Goal: Task Accomplishment & Management: Complete application form

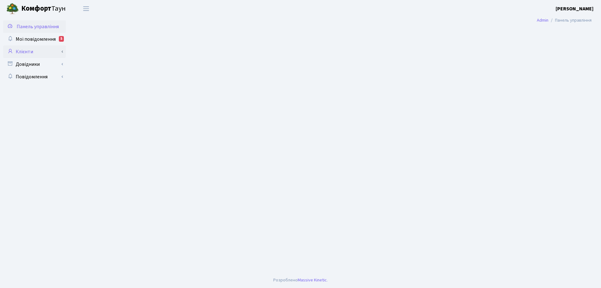
click at [26, 51] on link "Клієнти" at bounding box center [34, 51] width 63 height 13
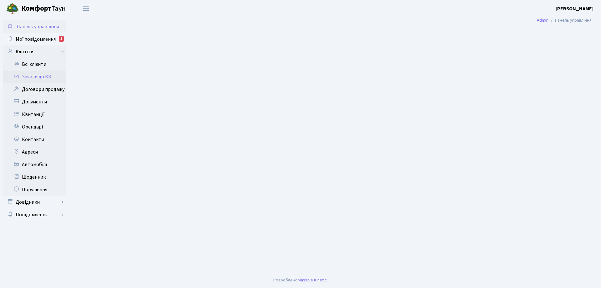
click at [35, 77] on link "Заявки до КК" at bounding box center [34, 76] width 63 height 13
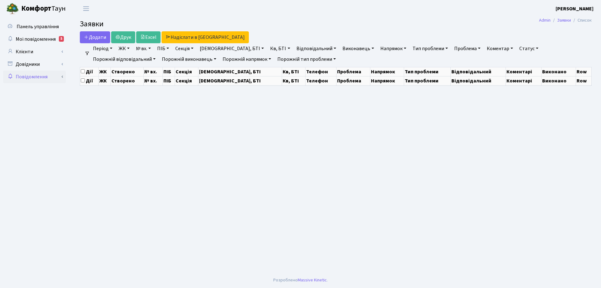
select select "25"
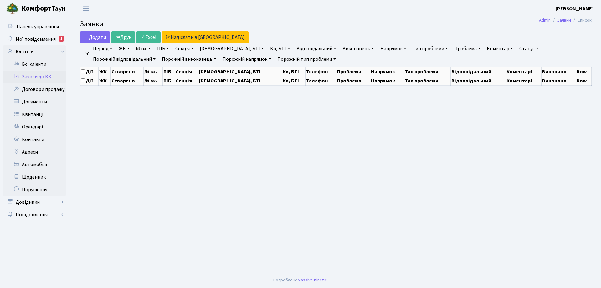
select select "25"
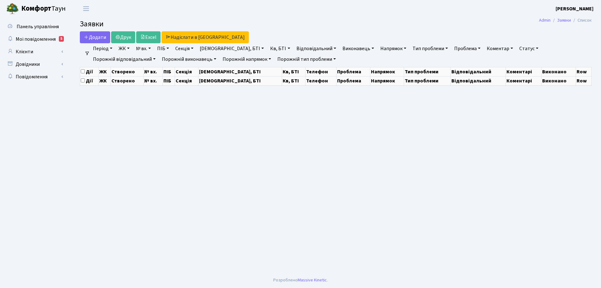
select select "25"
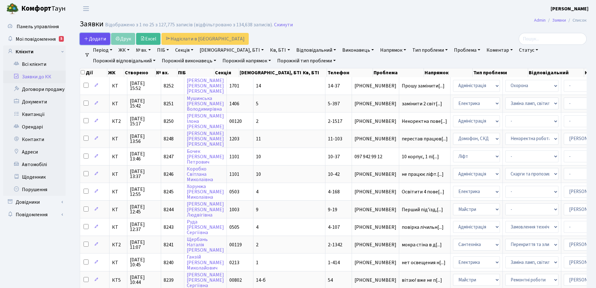
click at [99, 39] on span "Додати" at bounding box center [95, 38] width 22 height 7
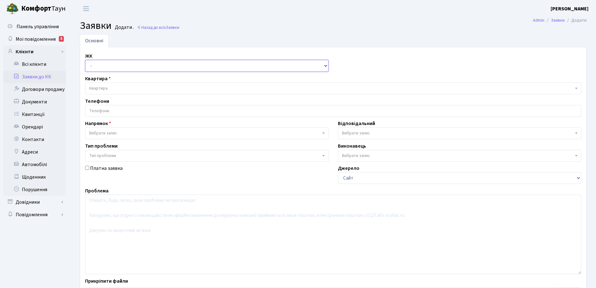
click at [326, 66] on select "- КТ, вул. Регенераторна, 4 КТ2, просп. [STREET_ADDRESS] [STREET_ADDRESS] [PERS…" at bounding box center [207, 66] width 244 height 12
select select "271"
click at [85, 60] on select "- КТ, вул. Регенераторна, 4 КТ2, просп. [STREET_ADDRESS] [STREET_ADDRESS] [PERS…" at bounding box center [207, 66] width 244 height 12
select select
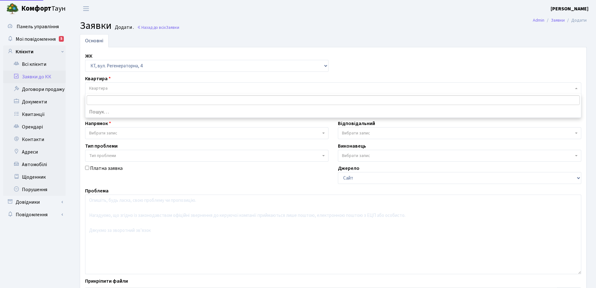
drag, startPoint x: 113, startPoint y: 87, endPoint x: 97, endPoint y: 102, distance: 21.9
click at [113, 87] on span "Квартира" at bounding box center [331, 88] width 485 height 6
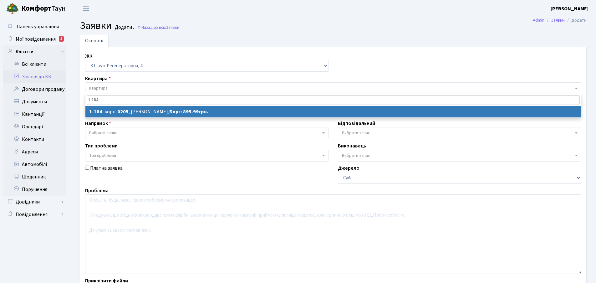
type input "1-184"
select select
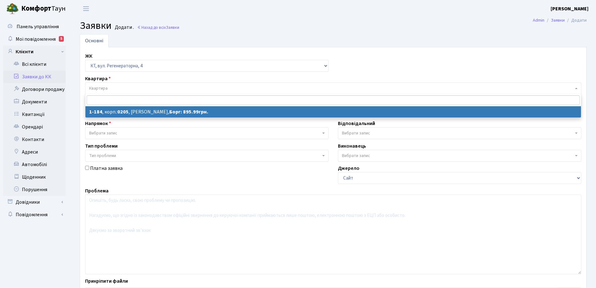
select select "184"
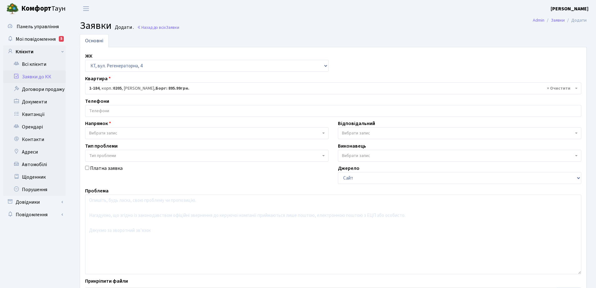
click at [109, 109] on input "search" at bounding box center [333, 110] width 496 height 11
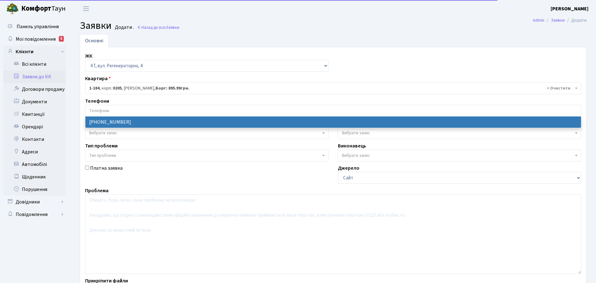
select select "19708"
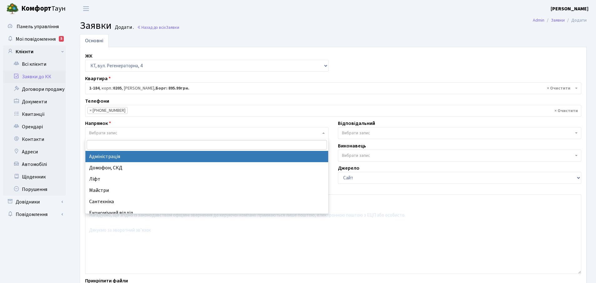
drag, startPoint x: 323, startPoint y: 133, endPoint x: 319, endPoint y: 133, distance: 4.1
click at [321, 133] on span "Вибрати запис" at bounding box center [207, 133] width 244 height 12
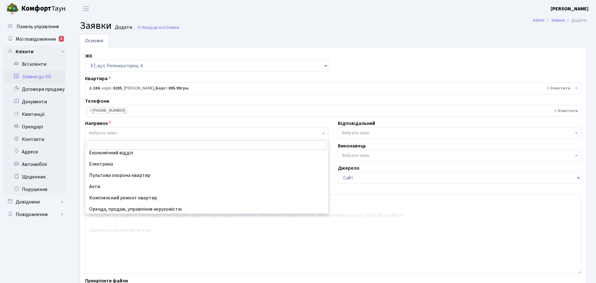
scroll to position [63, 0]
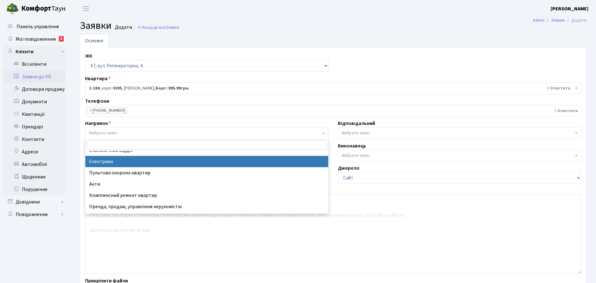
select select "3"
select select
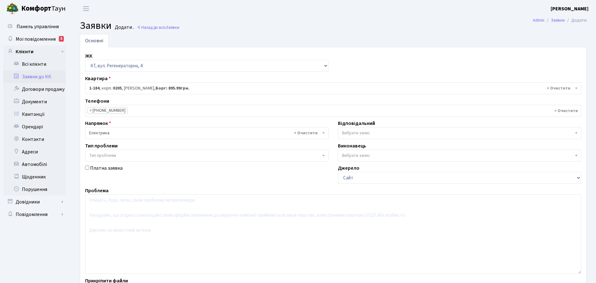
click at [576, 133] on b at bounding box center [576, 132] width 3 height 1
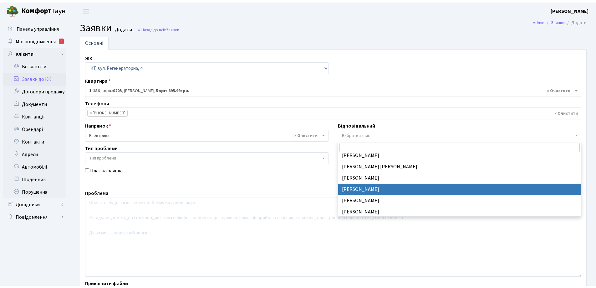
scroll to position [125, 0]
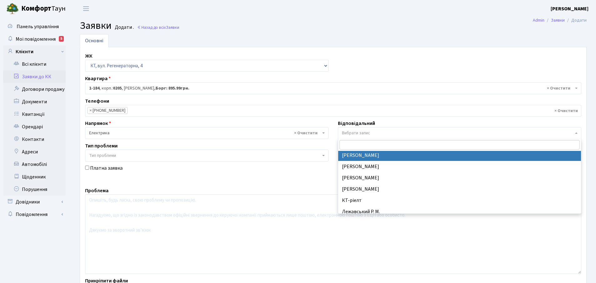
select select "22"
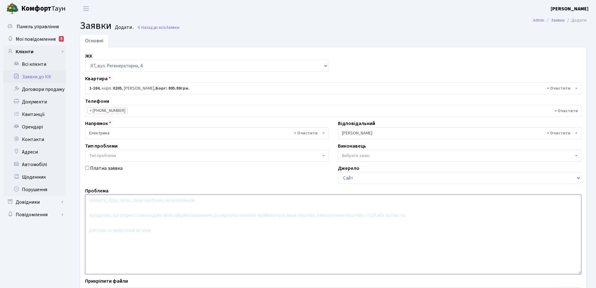
click at [103, 205] on textarea at bounding box center [333, 234] width 496 height 80
type textarea "п"
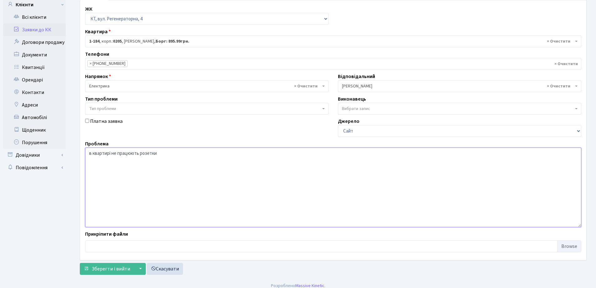
scroll to position [53, 0]
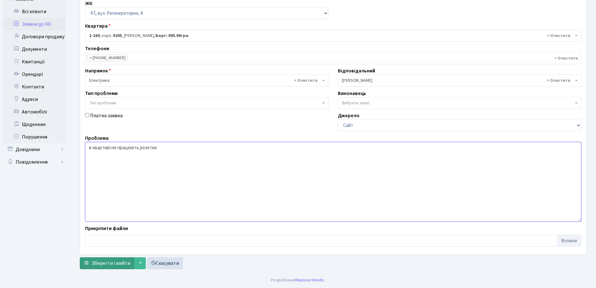
type textarea "в квартирі не працюють розетки"
click at [125, 265] on span "Зберегти і вийти" at bounding box center [111, 262] width 39 height 7
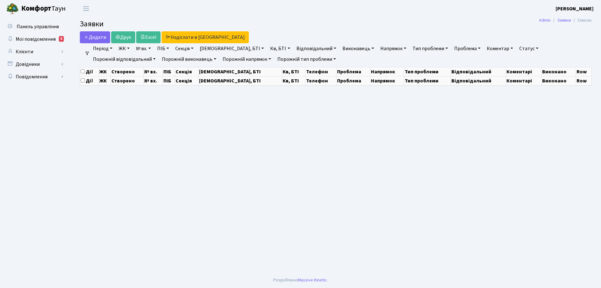
select select "25"
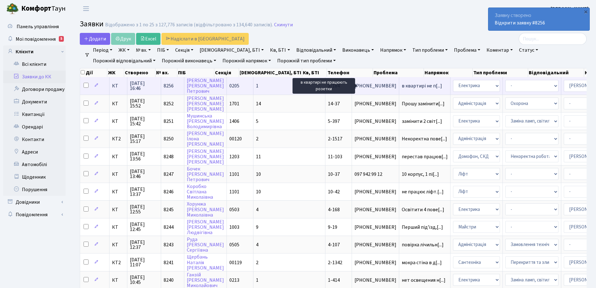
click at [402, 86] on span "в квартирі не п[...]" at bounding box center [422, 85] width 40 height 7
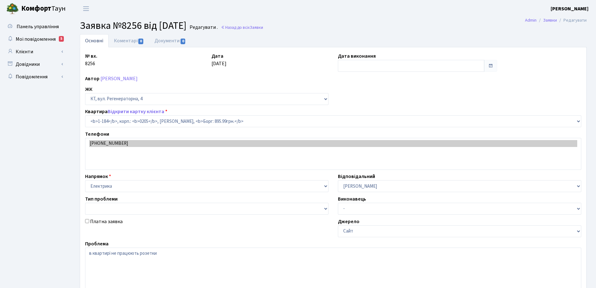
select select "184"
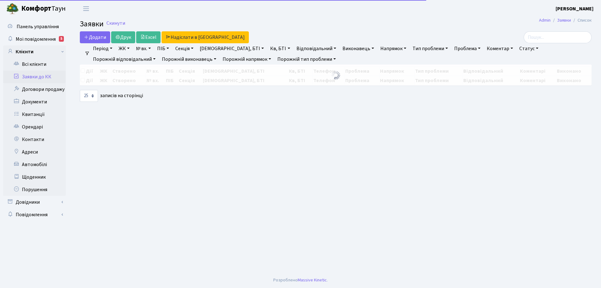
select select "25"
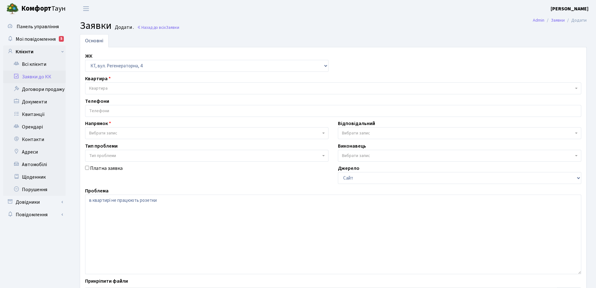
select select "271"
select select "3"
select select "22"
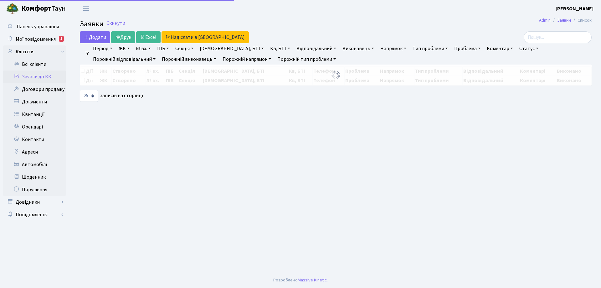
select select "25"
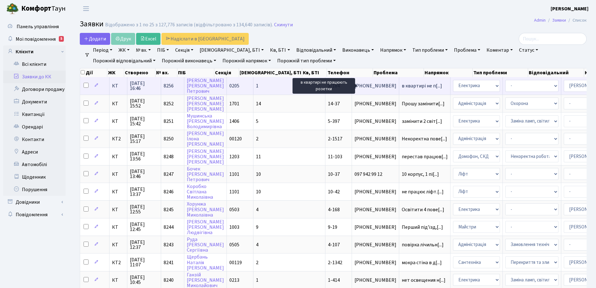
click at [402, 87] on span "в квартирі не п[...]" at bounding box center [422, 85] width 40 height 7
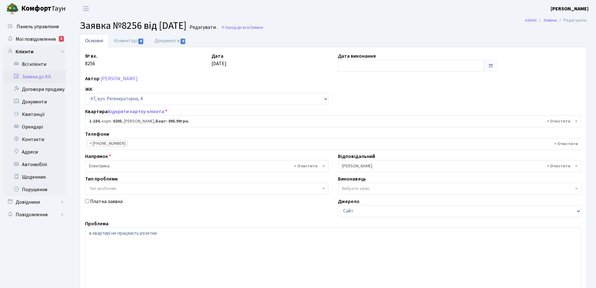
select select "184"
click at [164, 235] on textarea "в квартирі не працюють розетки" at bounding box center [333, 267] width 496 height 80
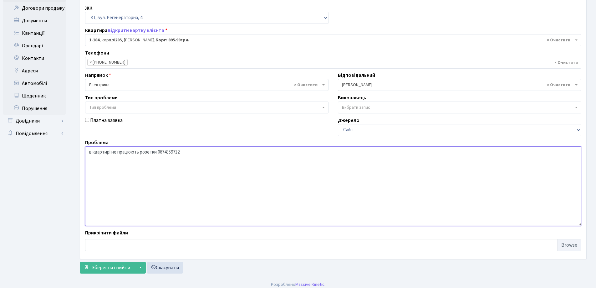
scroll to position [85, 0]
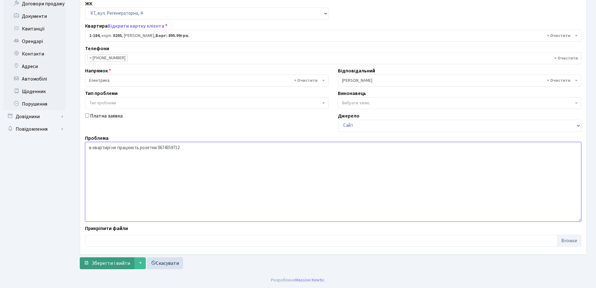
type textarea "в квартирі не працюють розетки 0674359712"
click at [117, 265] on span "Зберегти і вийти" at bounding box center [111, 262] width 39 height 7
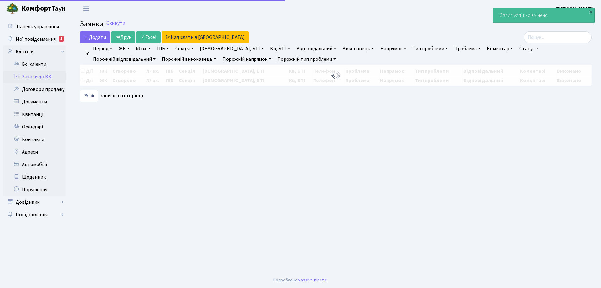
select select "25"
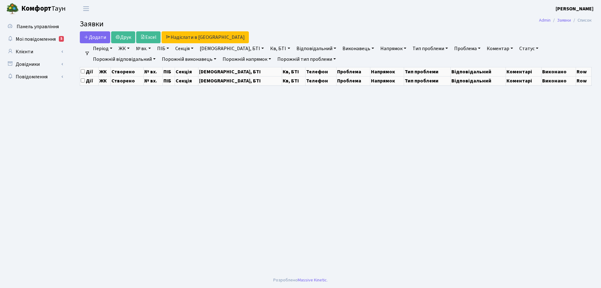
select select "25"
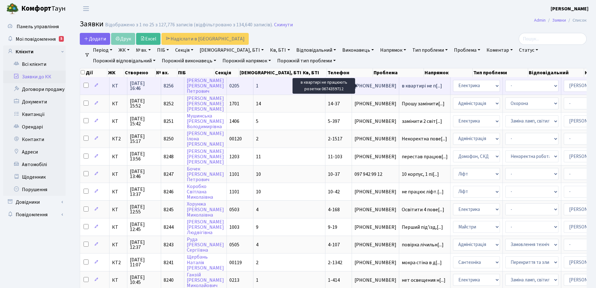
click at [402, 88] on span "в квартирі не п[...]" at bounding box center [422, 85] width 40 height 7
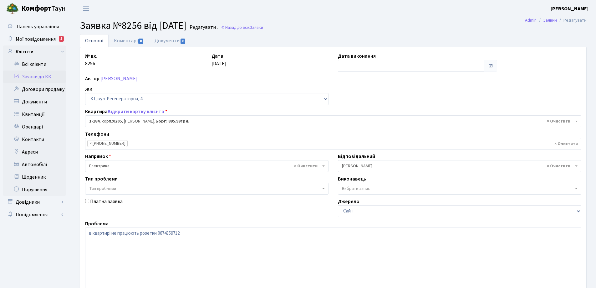
select select "184"
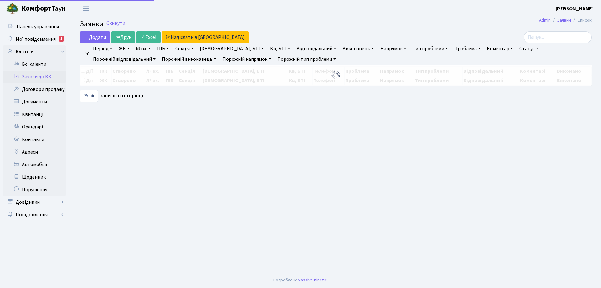
select select "25"
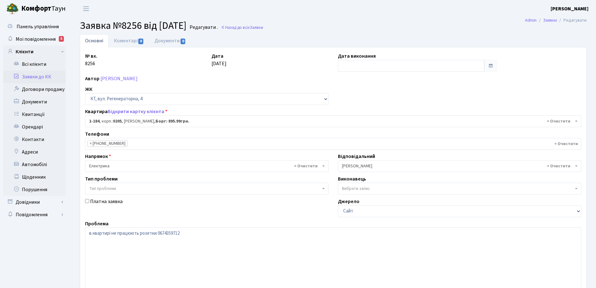
select select "184"
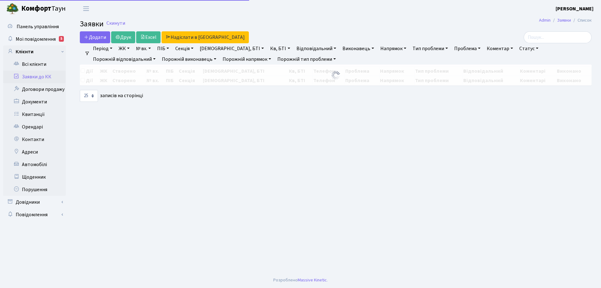
select select "25"
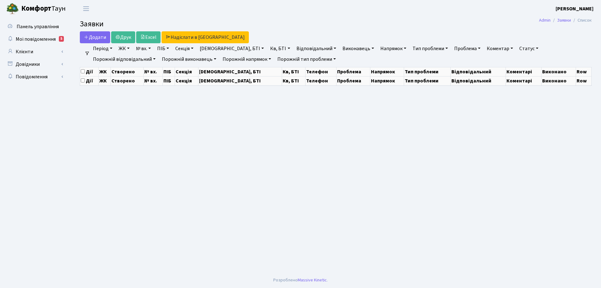
select select "25"
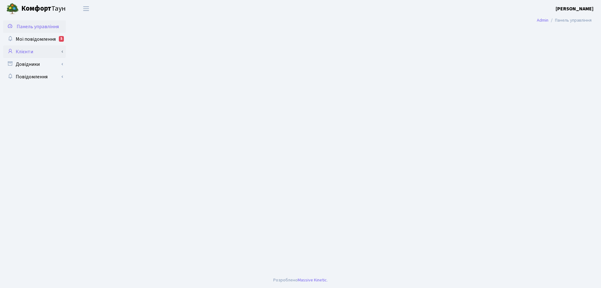
click at [24, 51] on link "Клієнти" at bounding box center [34, 51] width 63 height 13
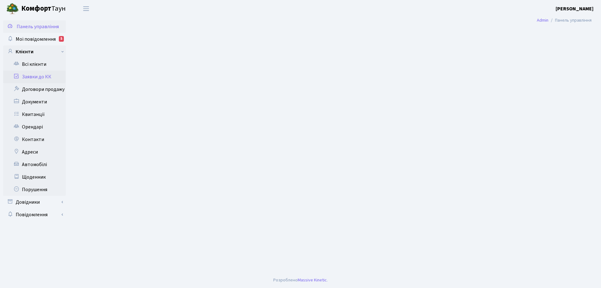
click at [42, 77] on link "Заявки до КК" at bounding box center [34, 76] width 63 height 13
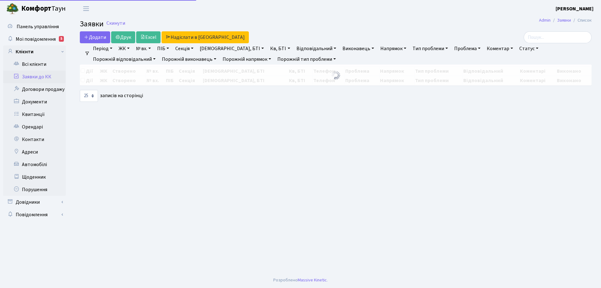
select select "25"
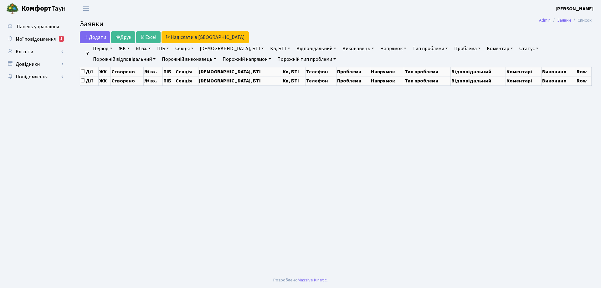
select select "25"
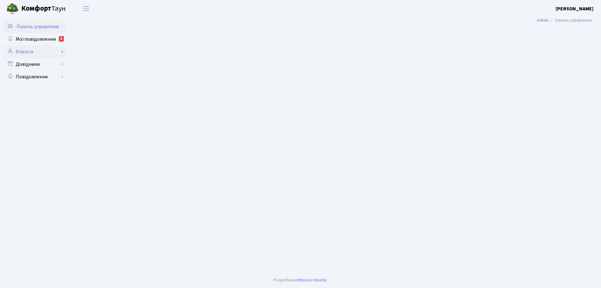
click at [30, 52] on link "Клієнти" at bounding box center [34, 51] width 63 height 13
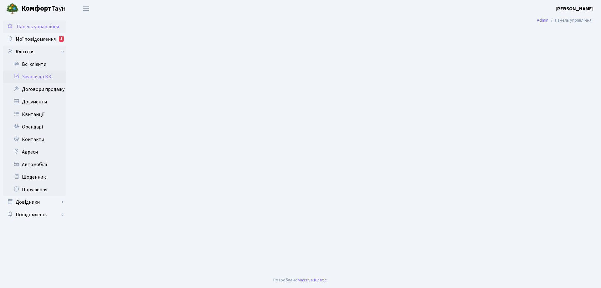
click at [43, 75] on link "Заявки до КК" at bounding box center [34, 76] width 63 height 13
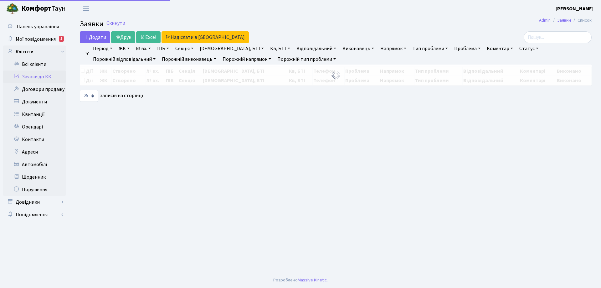
select select "25"
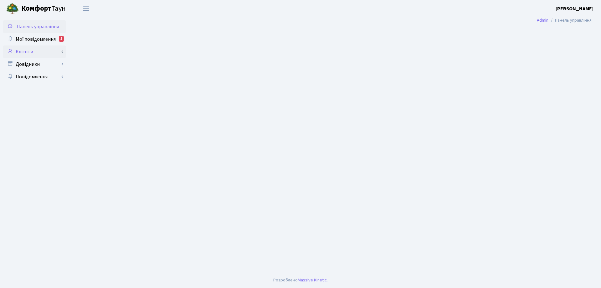
click at [24, 53] on link "Клієнти" at bounding box center [34, 51] width 63 height 13
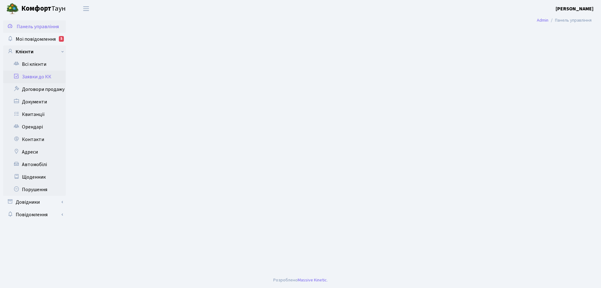
click at [50, 75] on link "Заявки до КК" at bounding box center [34, 76] width 63 height 13
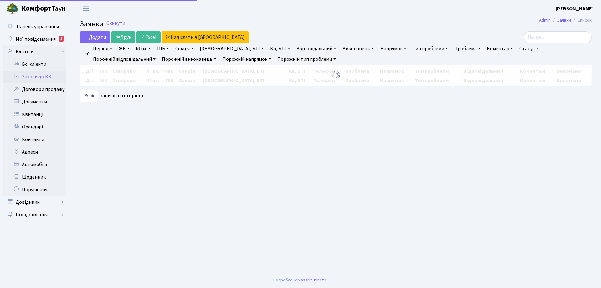
select select "25"
